Goal: Transaction & Acquisition: Purchase product/service

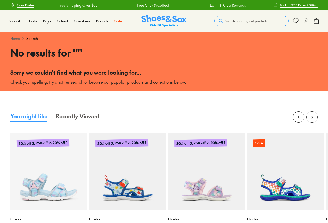
click at [238, 24] on button "Search our range of products" at bounding box center [251, 21] width 74 height 10
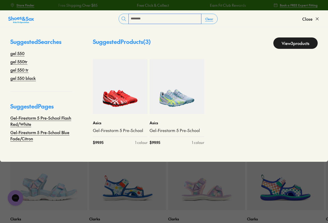
type input "*******"
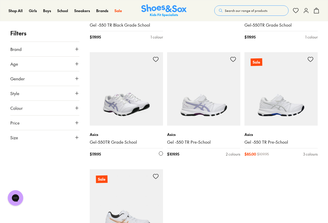
click at [124, 87] on img at bounding box center [126, 88] width 73 height 73
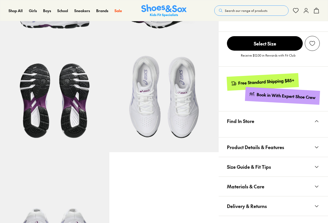
scroll to position [232, 0]
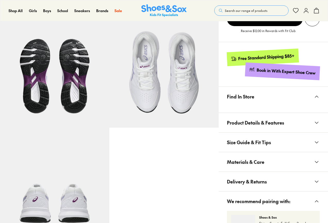
click at [250, 162] on span "Materials & Care" at bounding box center [245, 161] width 37 height 15
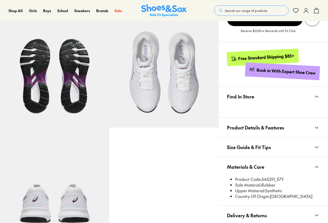
scroll to position [231, 0]
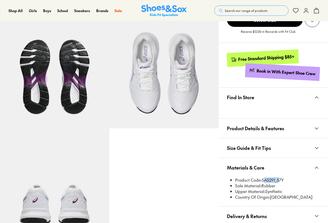
drag, startPoint x: 262, startPoint y: 179, endPoint x: 277, endPoint y: 179, distance: 14.5
click at [277, 179] on li "Product Code: SAS291_57Y" at bounding box center [277, 180] width 85 height 6
select select "*"
click at [245, 12] on span "Search our range of products" at bounding box center [246, 10] width 43 height 5
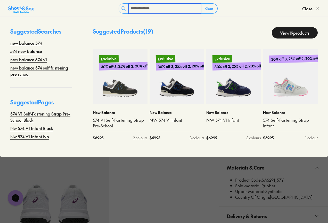
type input "**********"
